Goal: Navigation & Orientation: Find specific page/section

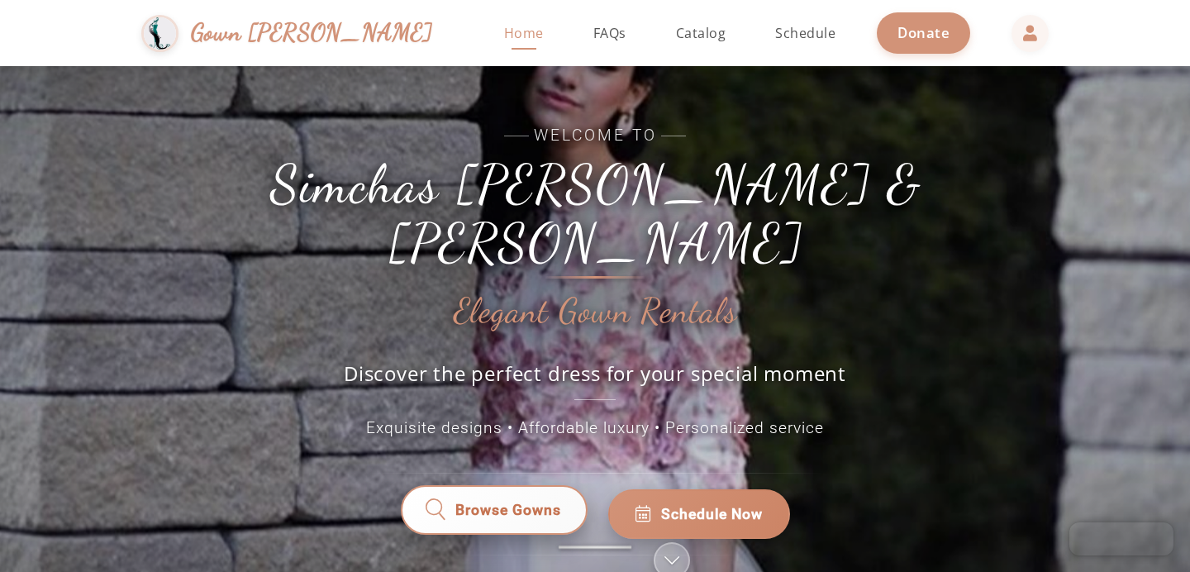
click at [478, 489] on link "Browse Gowns" at bounding box center [494, 514] width 192 height 51
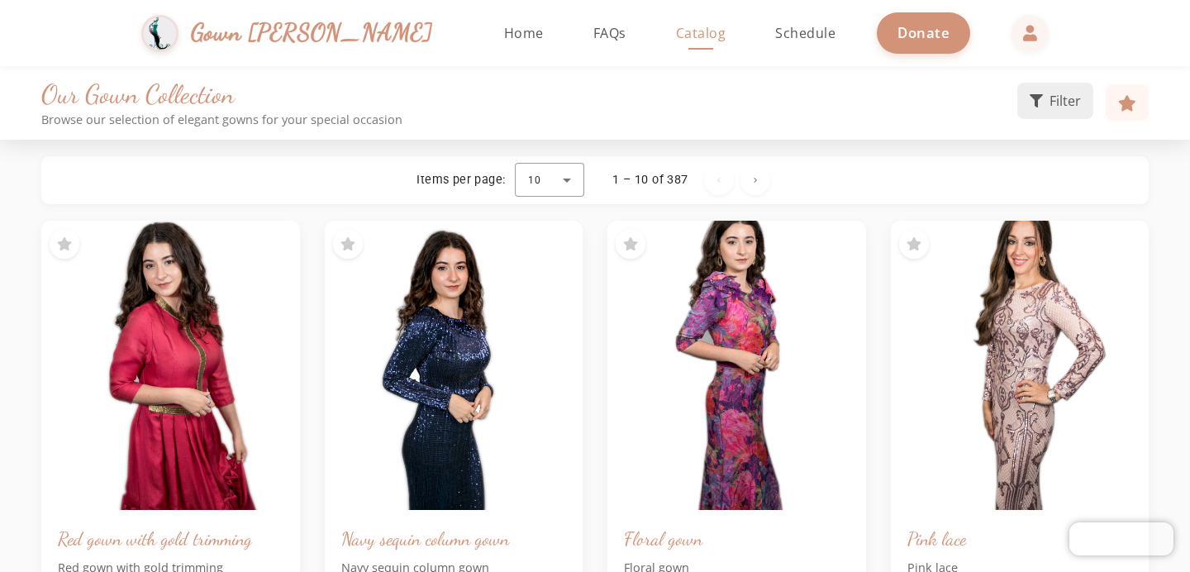
click at [1037, 100] on icon at bounding box center [1036, 100] width 13 height 13
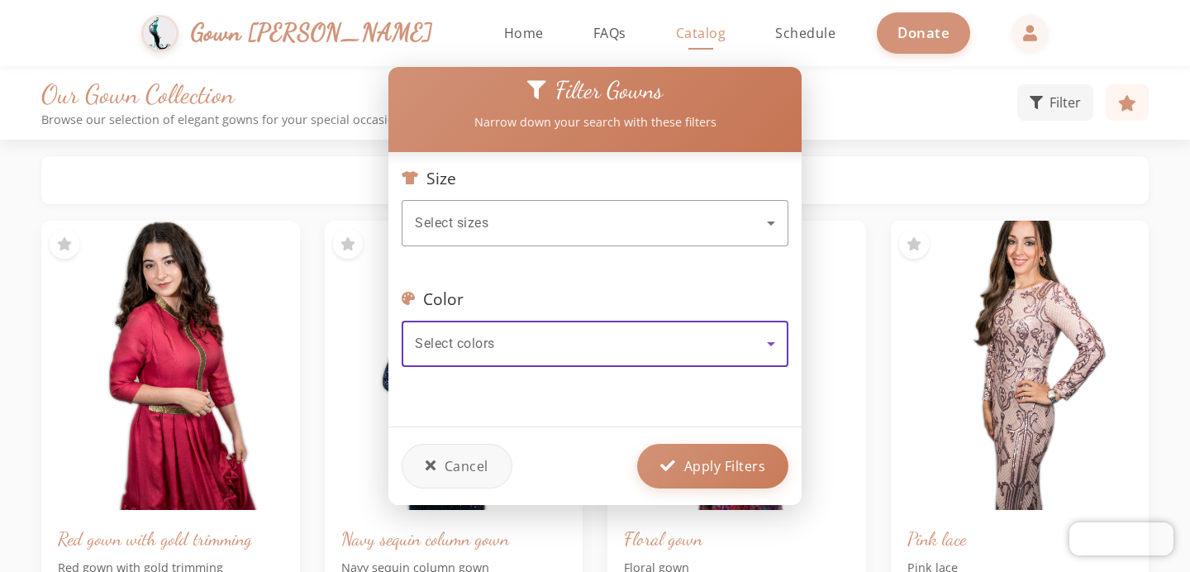
click at [579, 350] on div "Select colors" at bounding box center [591, 344] width 352 height 20
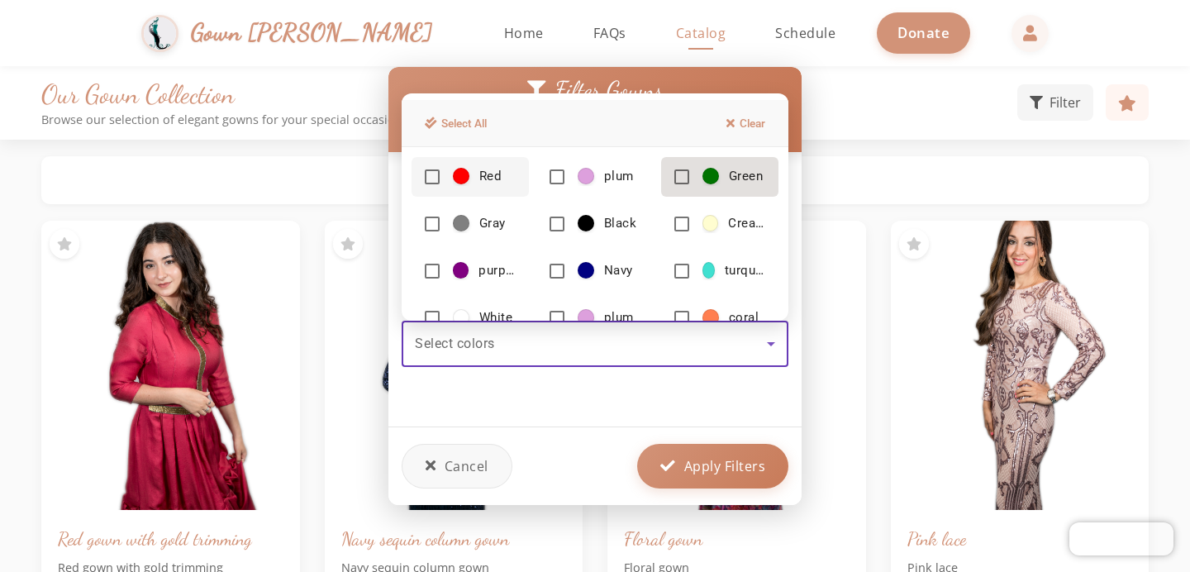
click at [705, 184] on span "Green" at bounding box center [733, 176] width 60 height 17
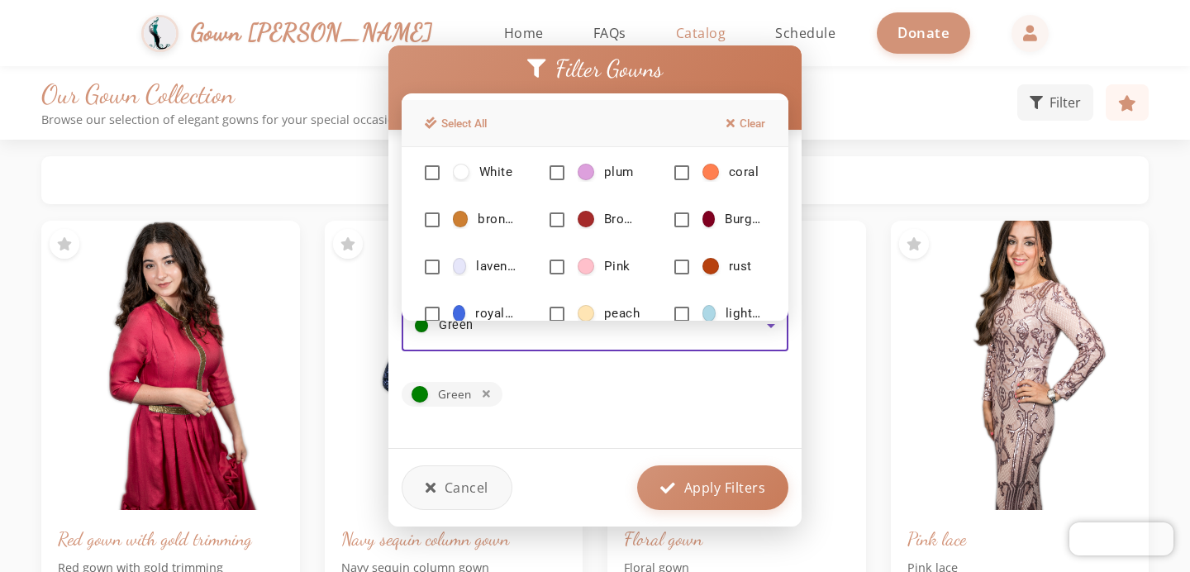
scroll to position [188, 0]
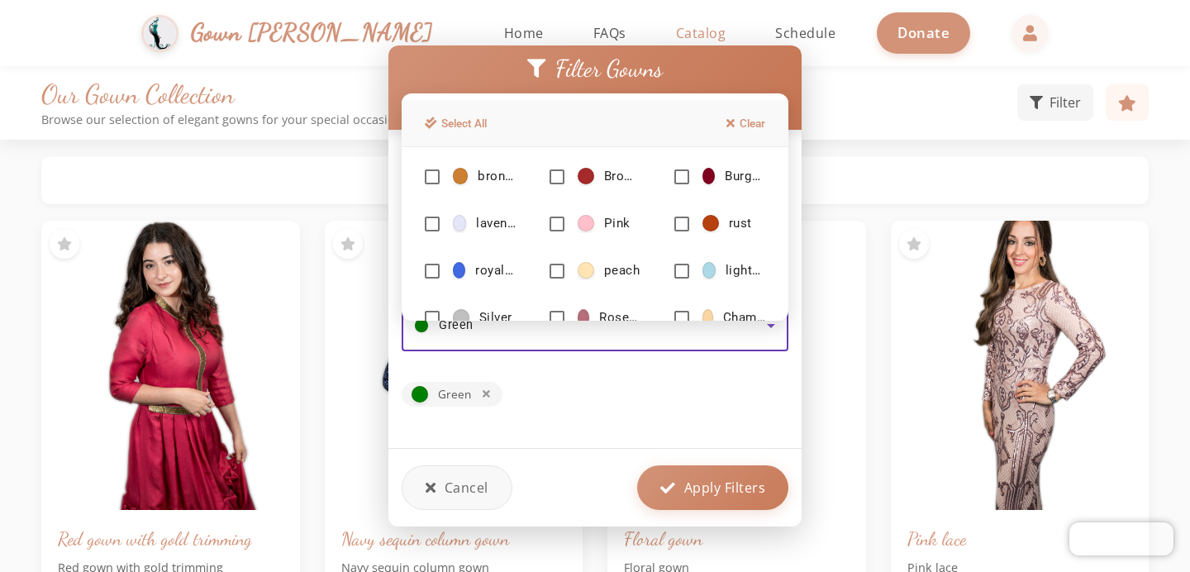
click at [677, 386] on div at bounding box center [595, 286] width 1190 height 572
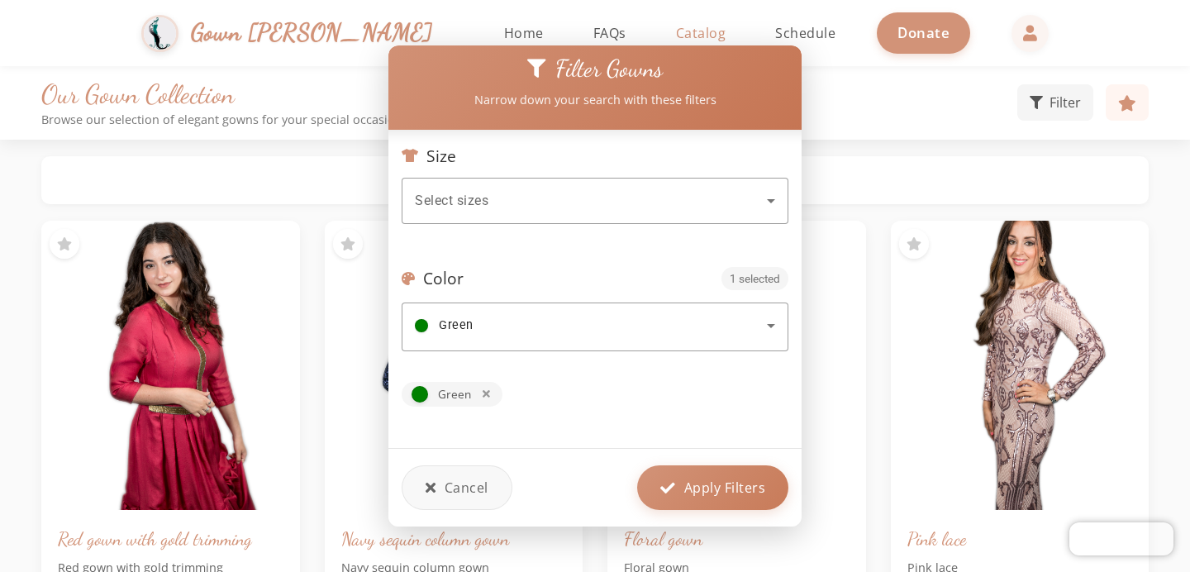
click at [659, 227] on div at bounding box center [595, 233] width 387 height 18
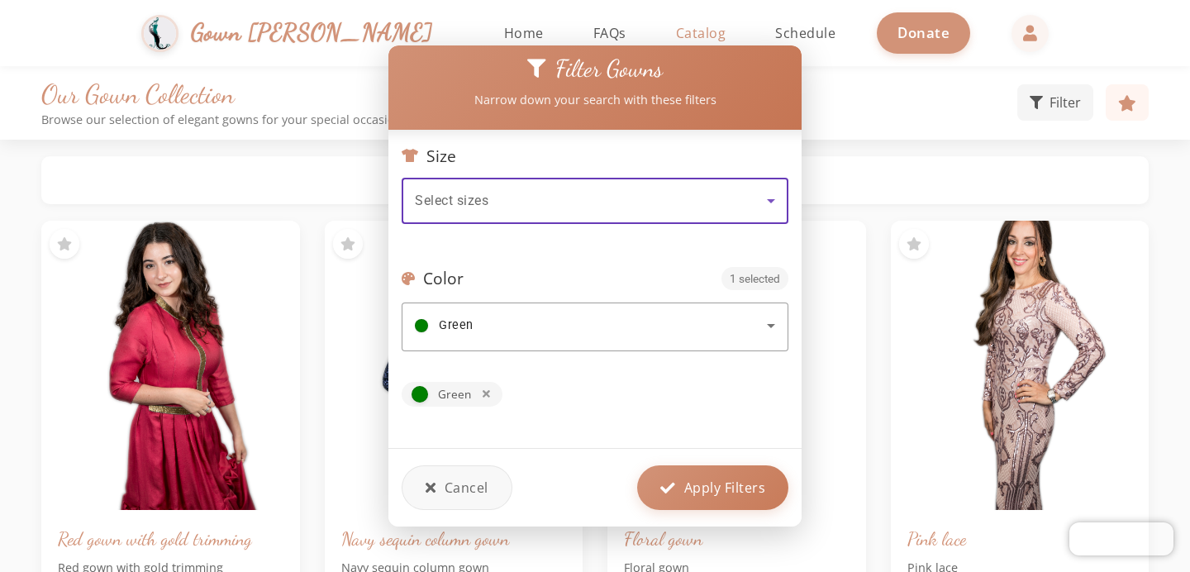
click at [661, 205] on div "Select sizes" at bounding box center [591, 201] width 352 height 20
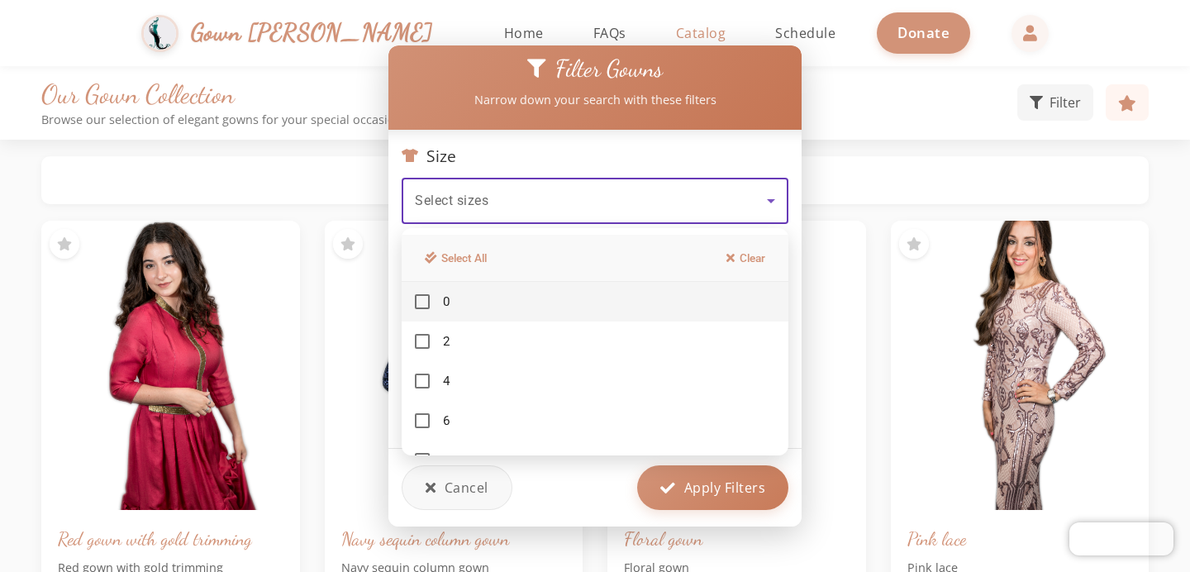
click at [685, 486] on div at bounding box center [595, 286] width 1190 height 572
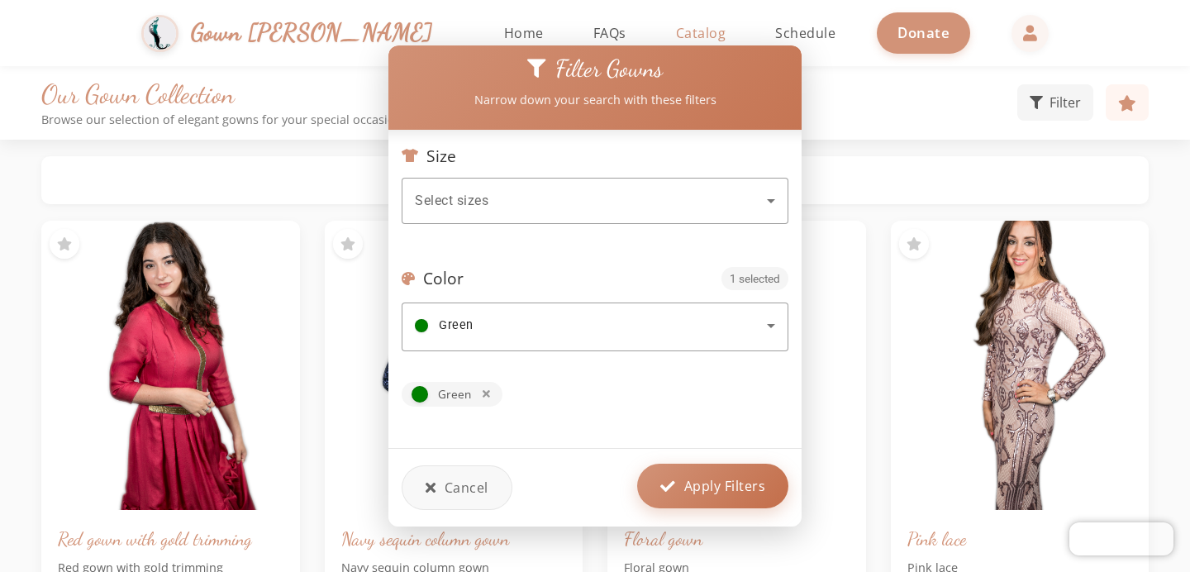
click at [694, 501] on button "Apply Filters" at bounding box center [712, 486] width 151 height 45
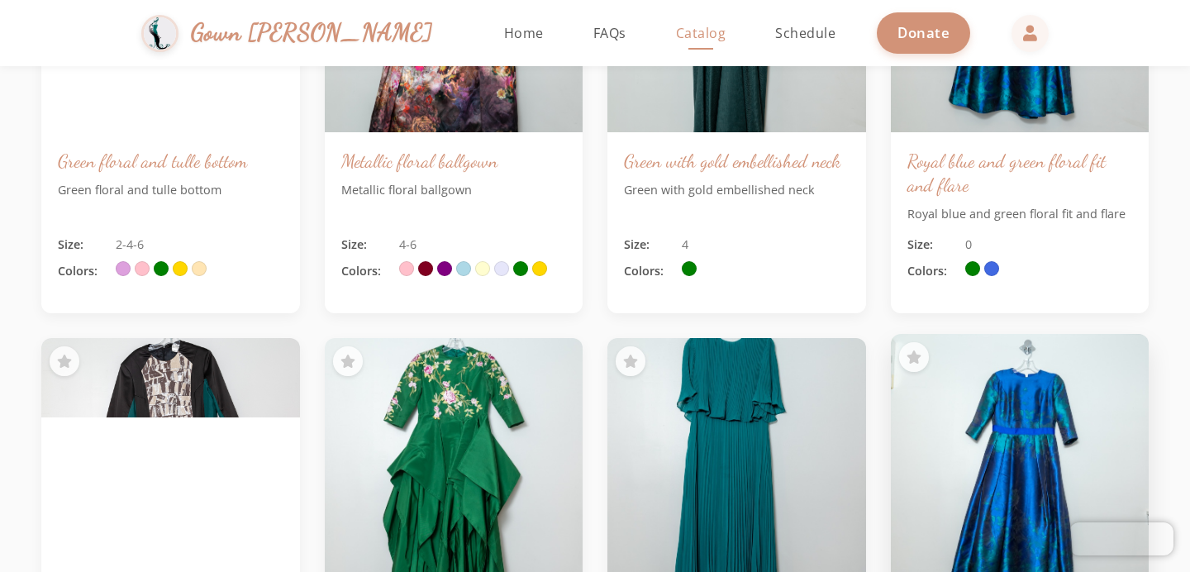
scroll to position [1881, 0]
